Goal: Information Seeking & Learning: Learn about a topic

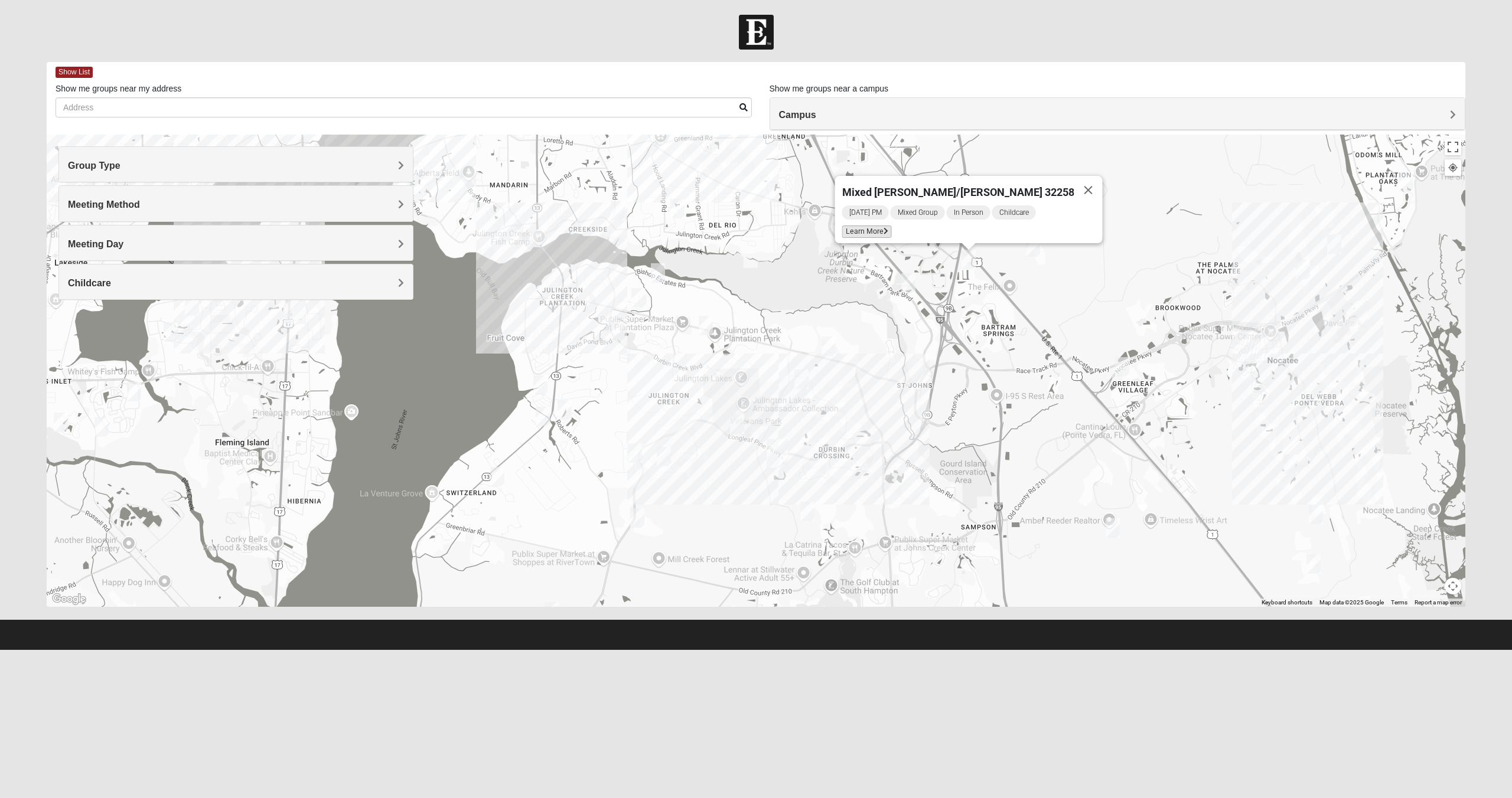
click at [892, 228] on span "Learn More" at bounding box center [867, 231] width 49 height 12
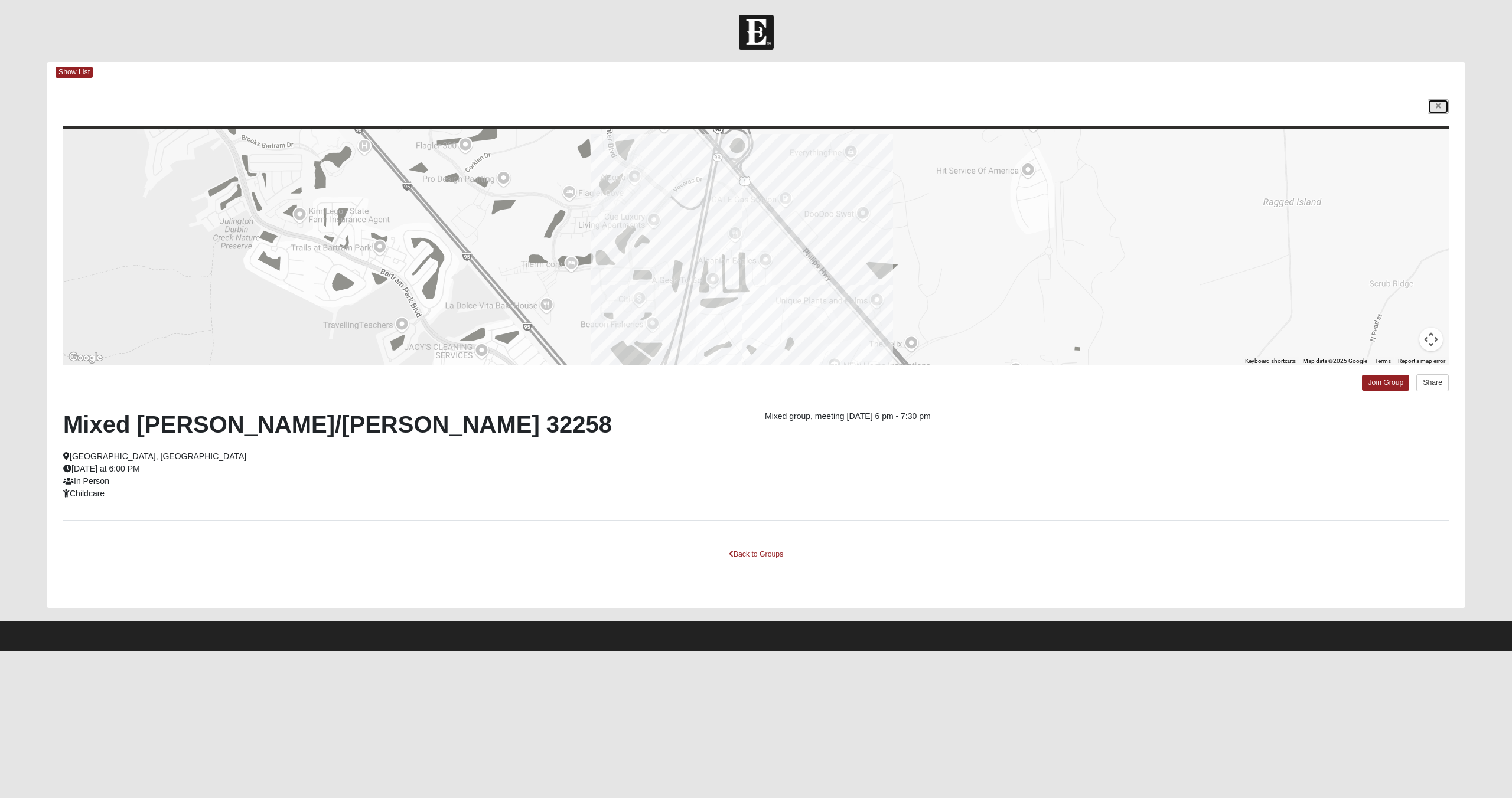
click at [1440, 105] on icon at bounding box center [1439, 106] width 5 height 7
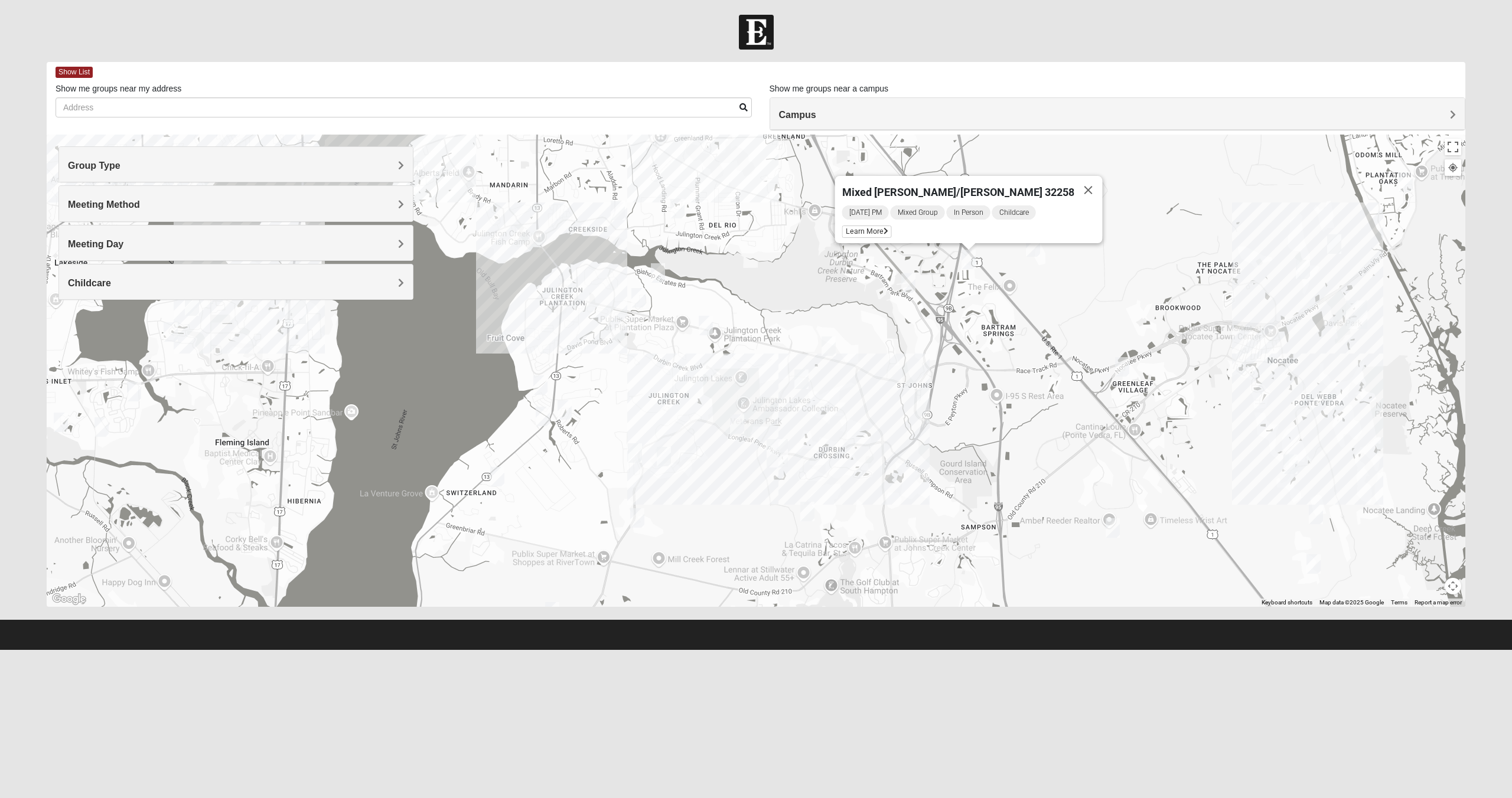
click at [1074, 184] on button "Close" at bounding box center [1088, 190] width 28 height 28
click at [1034, 247] on img "Mixed Remley 32081" at bounding box center [1033, 247] width 14 height 20
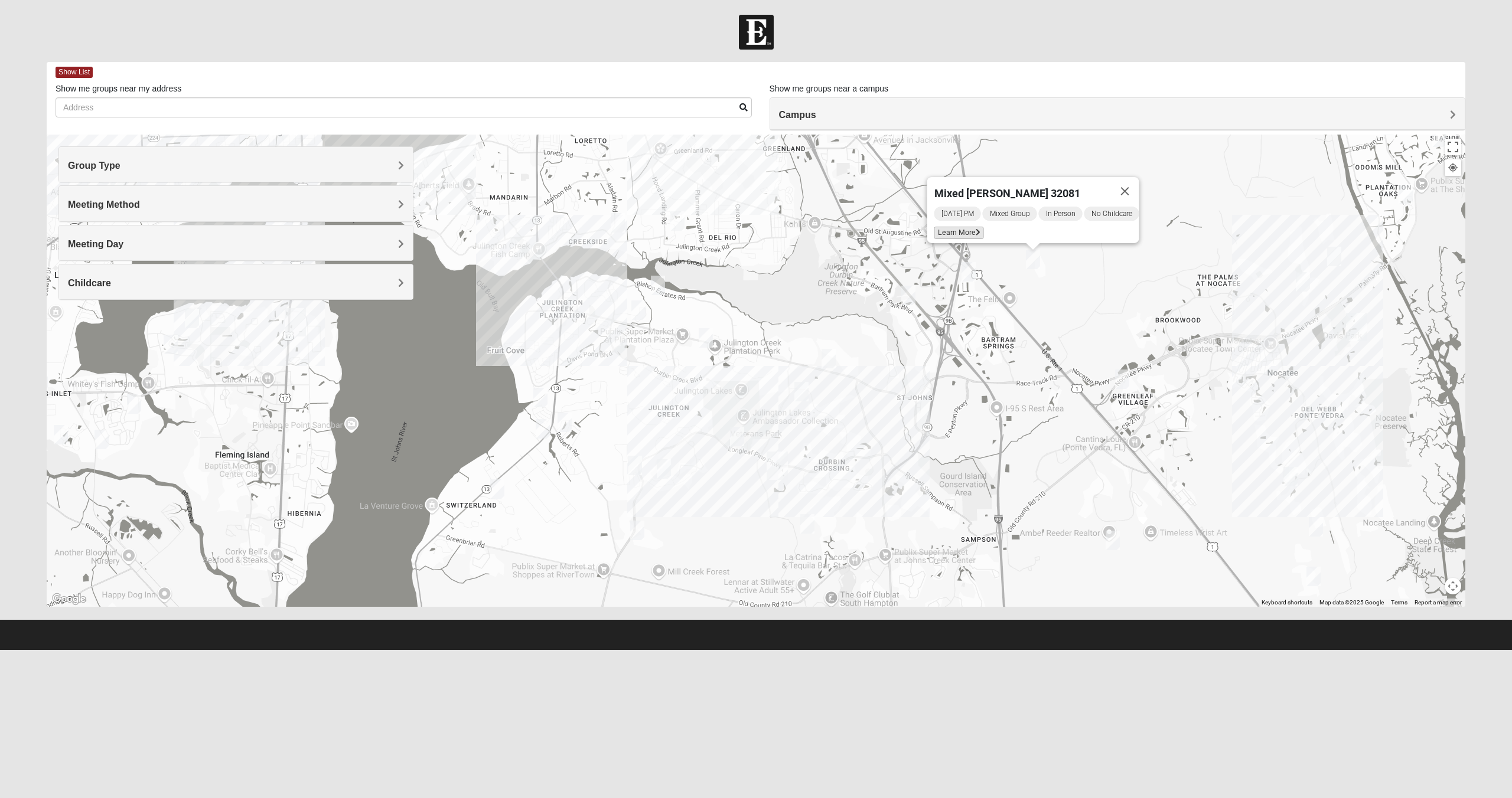
click at [963, 227] on span "Learn More" at bounding box center [959, 233] width 49 height 12
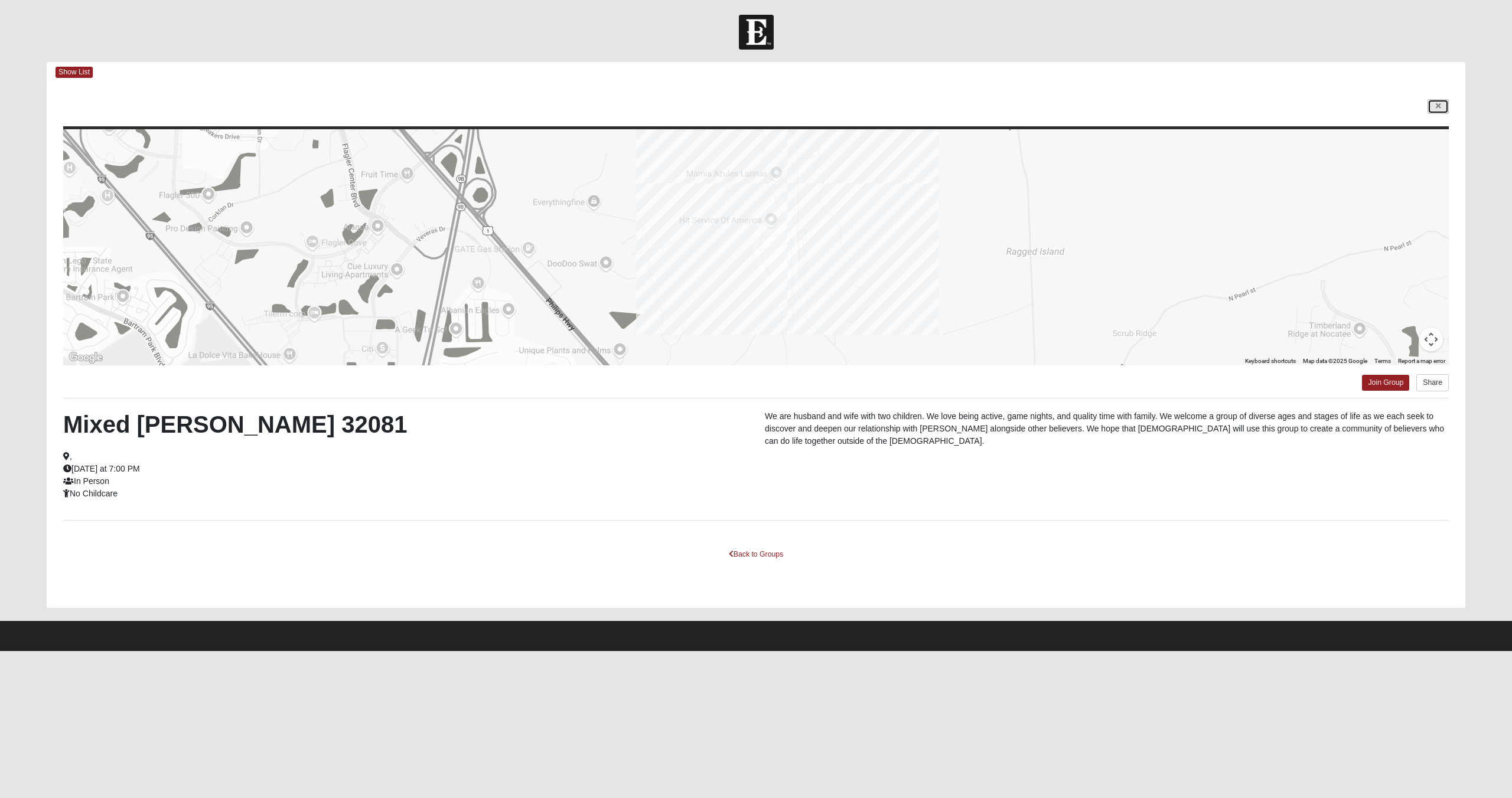
click at [1447, 104] on link at bounding box center [1438, 107] width 21 height 15
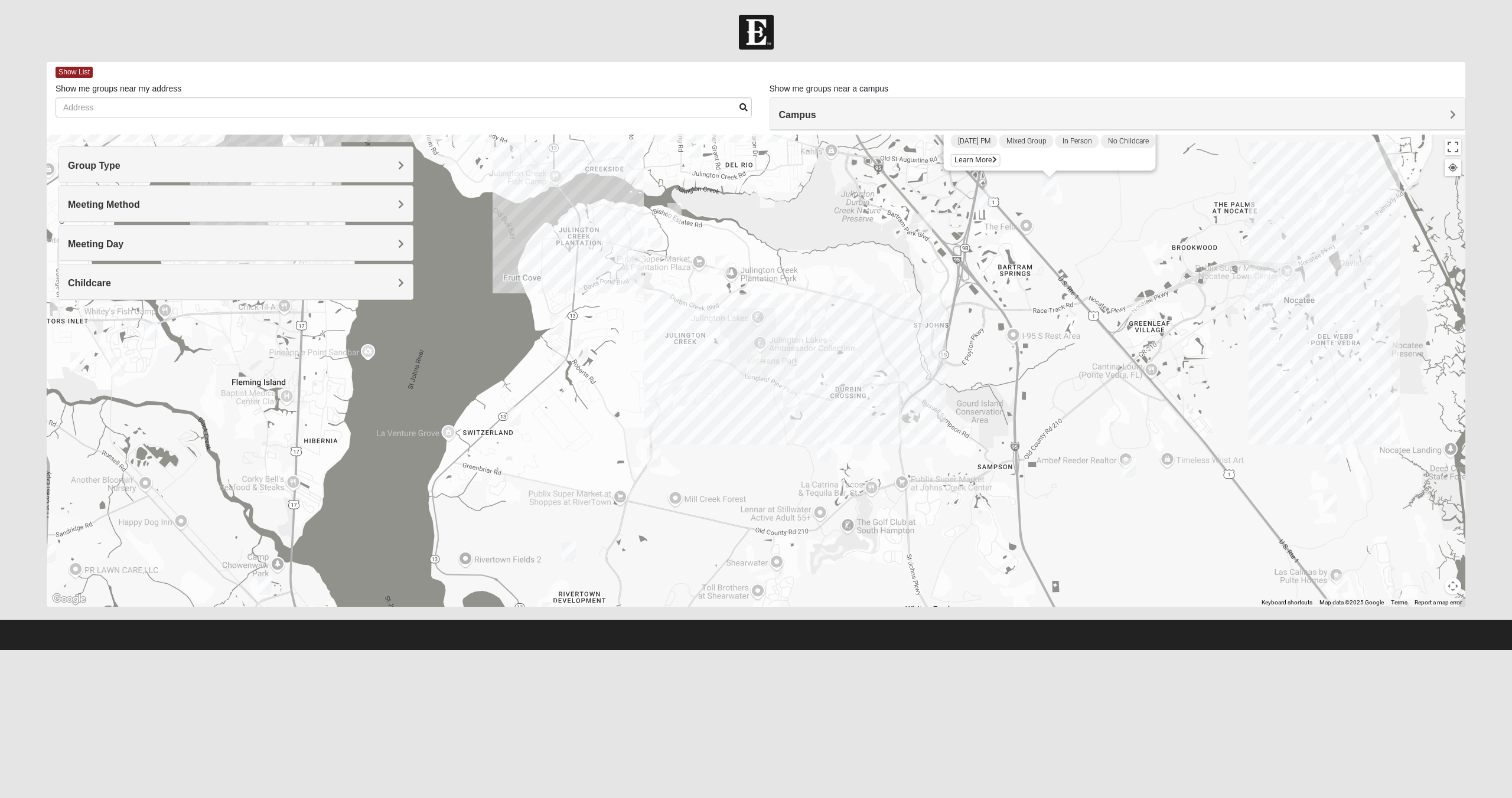
drag, startPoint x: 1067, startPoint y: 465, endPoint x: 1082, endPoint y: 391, distance: 75.5
click at [1082, 391] on div "Mixed [PERSON_NAME] 32081 [DATE] PM Mixed Group In Person No Childcare Learn Mo…" at bounding box center [756, 370] width 1419 height 472
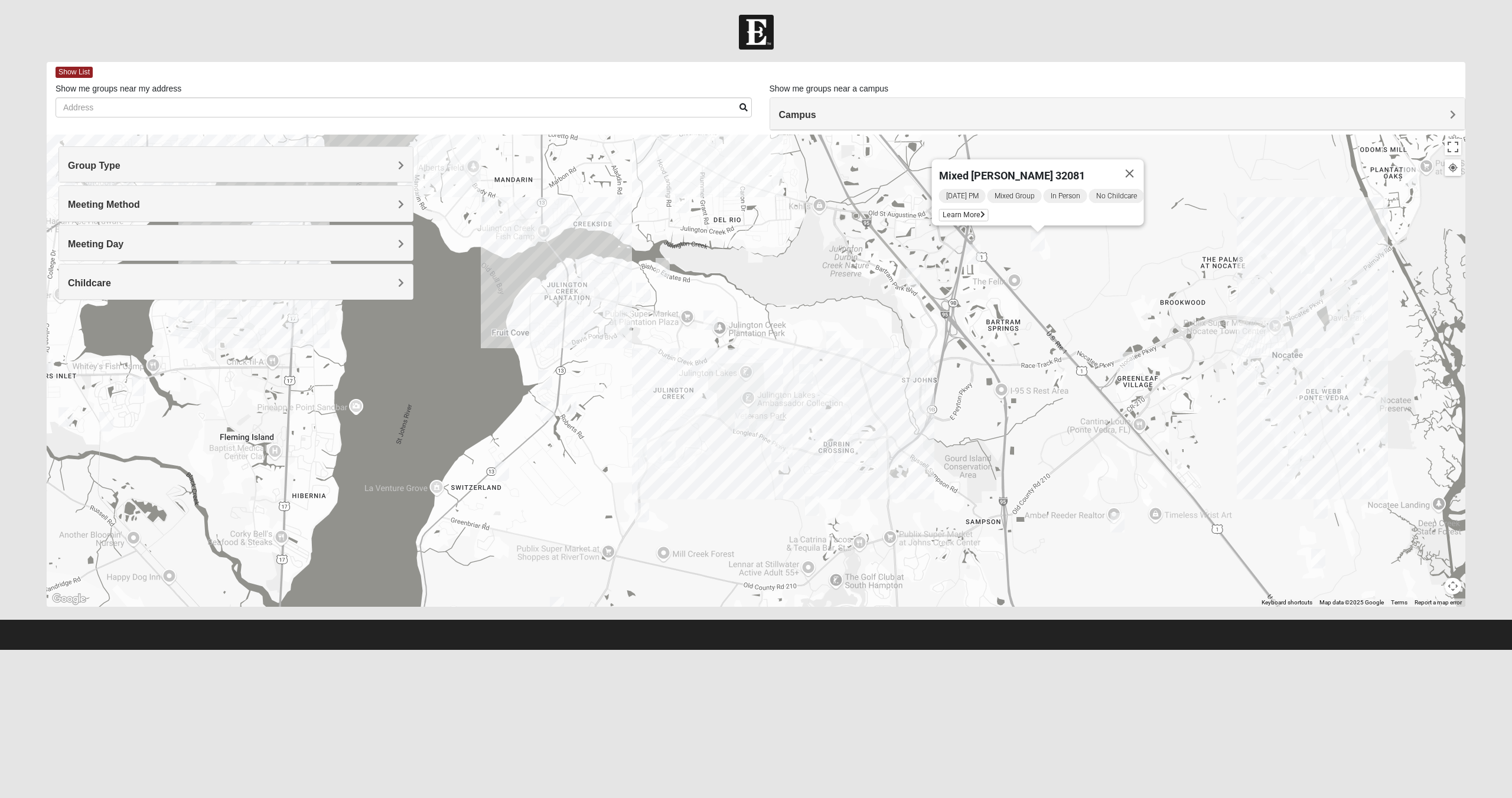
drag, startPoint x: 1003, startPoint y: 232, endPoint x: 991, endPoint y: 289, distance: 58.2
click at [991, 289] on div "Mixed [PERSON_NAME] 32081 [DATE] PM Mixed Group In Person No Childcare Learn Mo…" at bounding box center [756, 370] width 1419 height 472
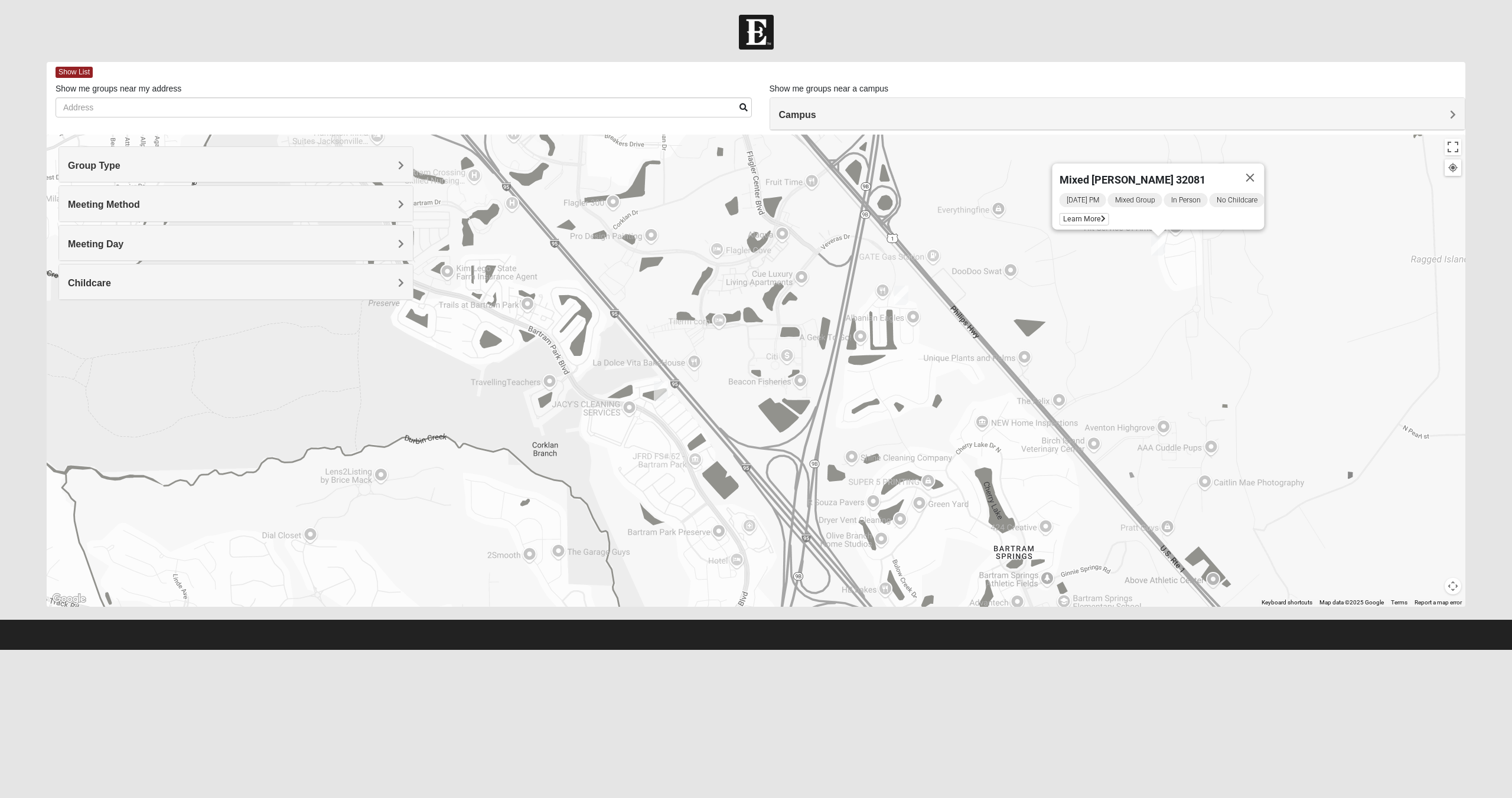
drag, startPoint x: 1023, startPoint y: 178, endPoint x: 993, endPoint y: 288, distance: 114.0
click at [998, 294] on div "Mixed [PERSON_NAME] 32081 [DATE] PM Mixed Group In Person No Childcare Learn Mo…" at bounding box center [756, 370] width 1419 height 472
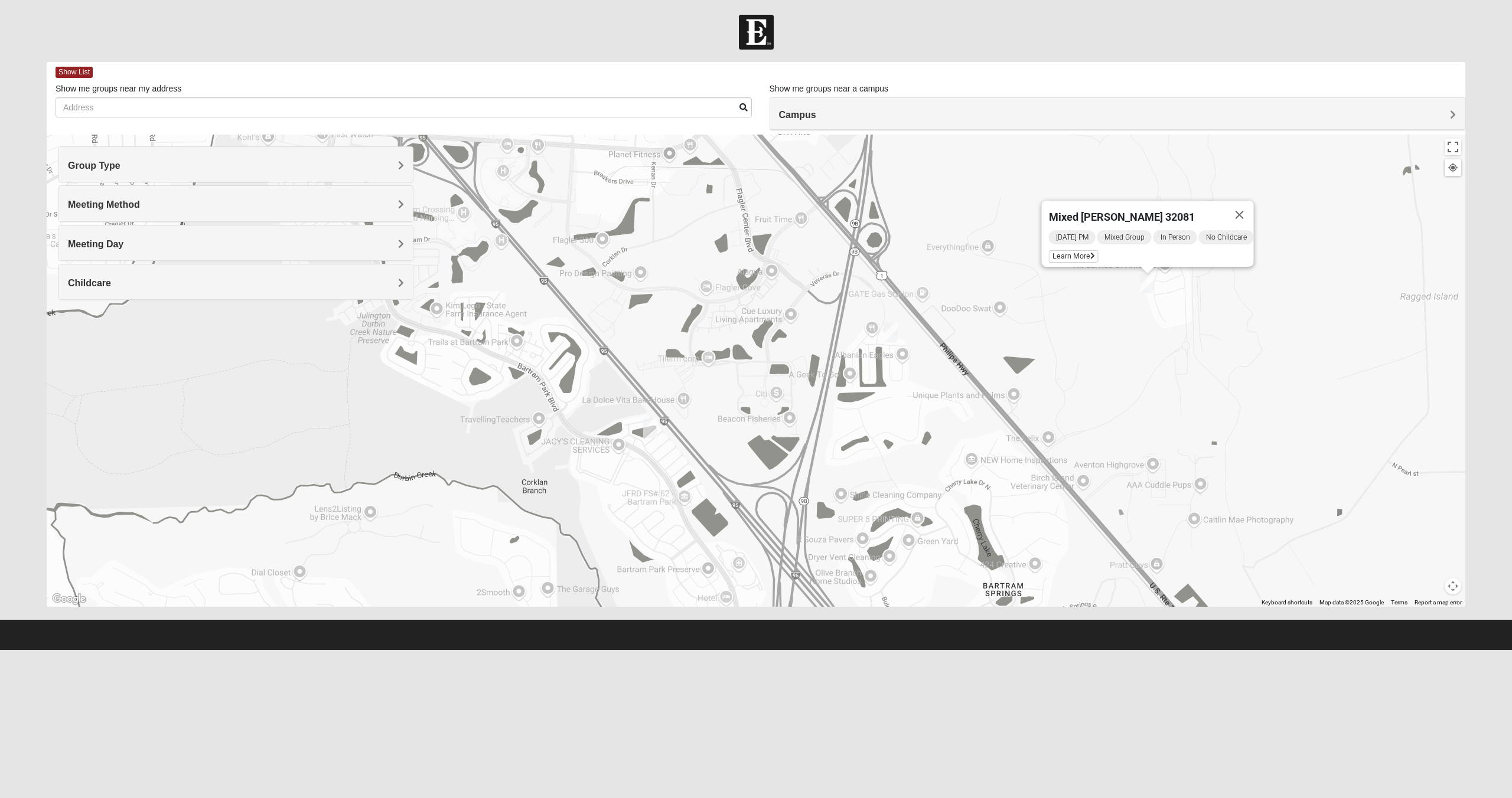
drag, startPoint x: 997, startPoint y: 156, endPoint x: 987, endPoint y: 197, distance: 42.2
click at [987, 197] on div "Mixed [PERSON_NAME] 32081 [DATE] PM Mixed Group In Person No Childcare Learn Mo…" at bounding box center [756, 370] width 1419 height 472
